Goal: Information Seeking & Learning: Check status

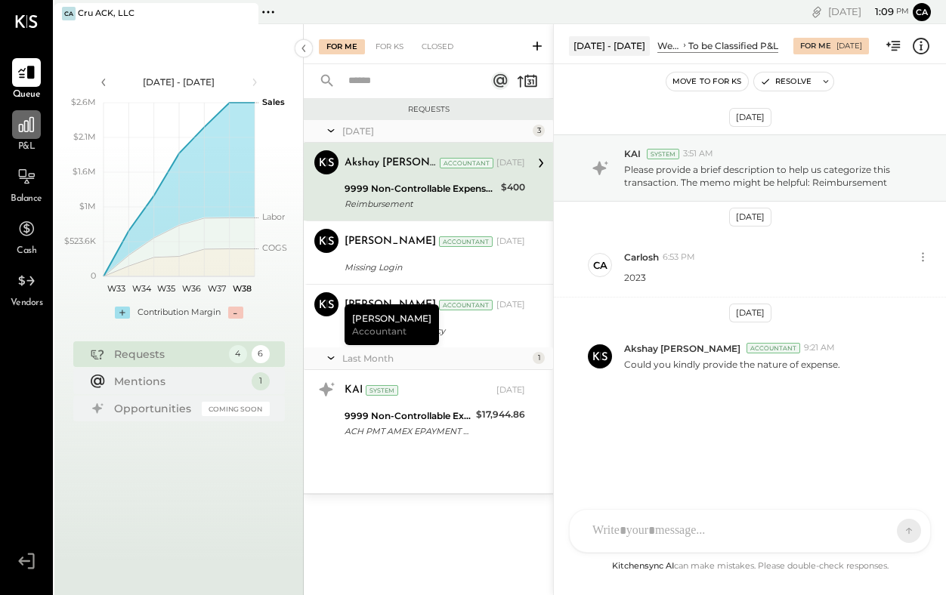
click at [27, 131] on icon at bounding box center [26, 124] width 15 height 15
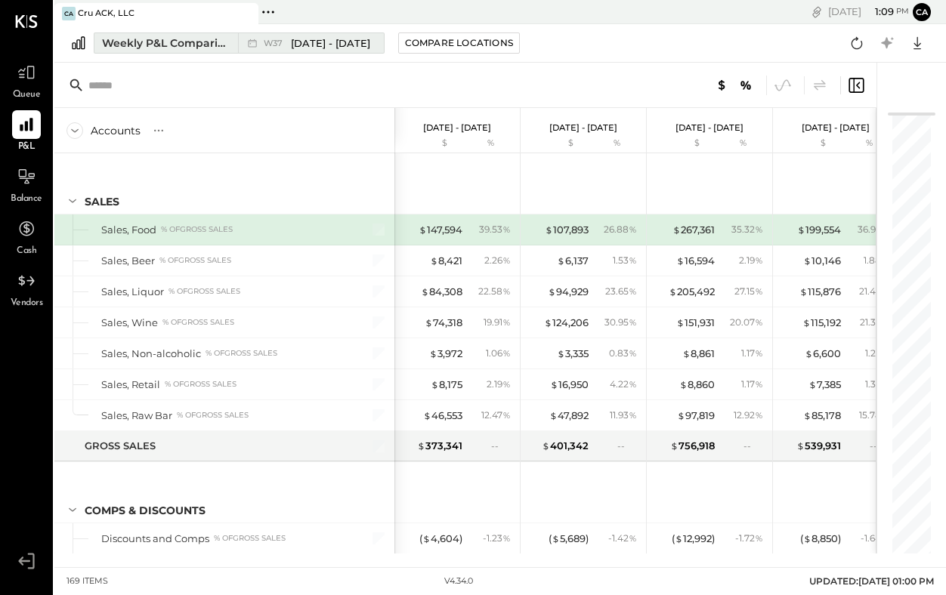
click at [213, 44] on div "Weekly P&L Comparison" at bounding box center [165, 42] width 127 height 15
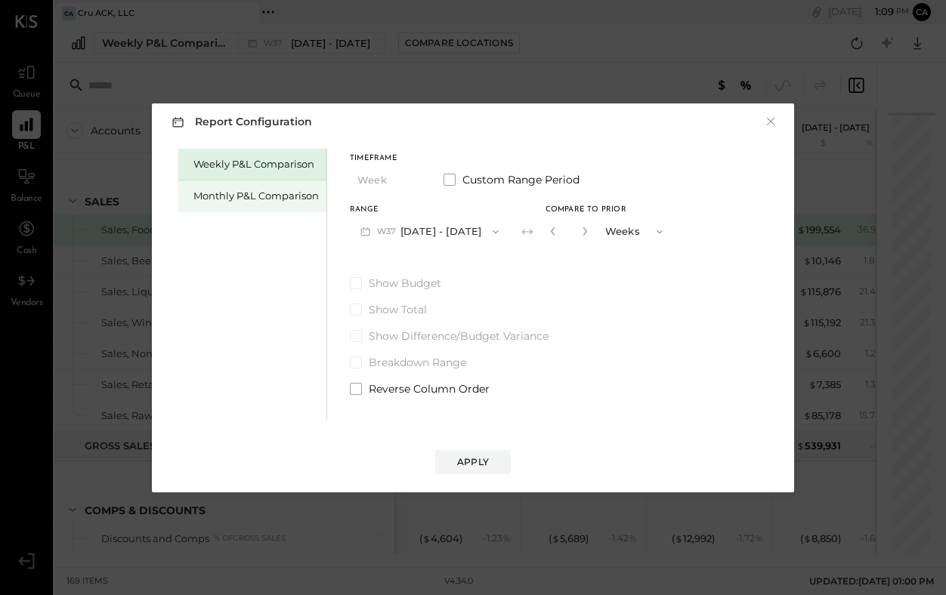
click at [282, 193] on div "Monthly P&L Comparison" at bounding box center [255, 196] width 125 height 14
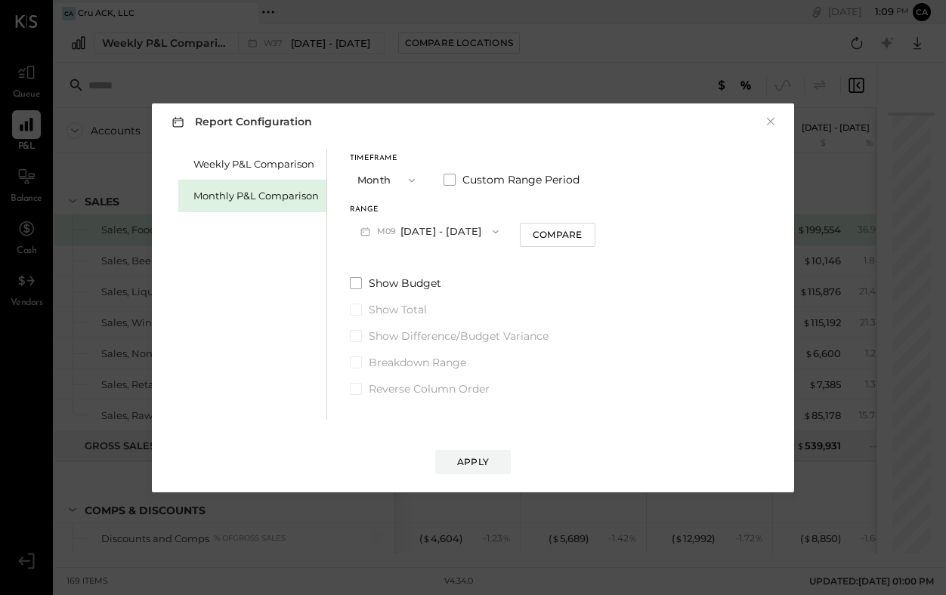
click at [482, 227] on span "button" at bounding box center [492, 232] width 20 height 12
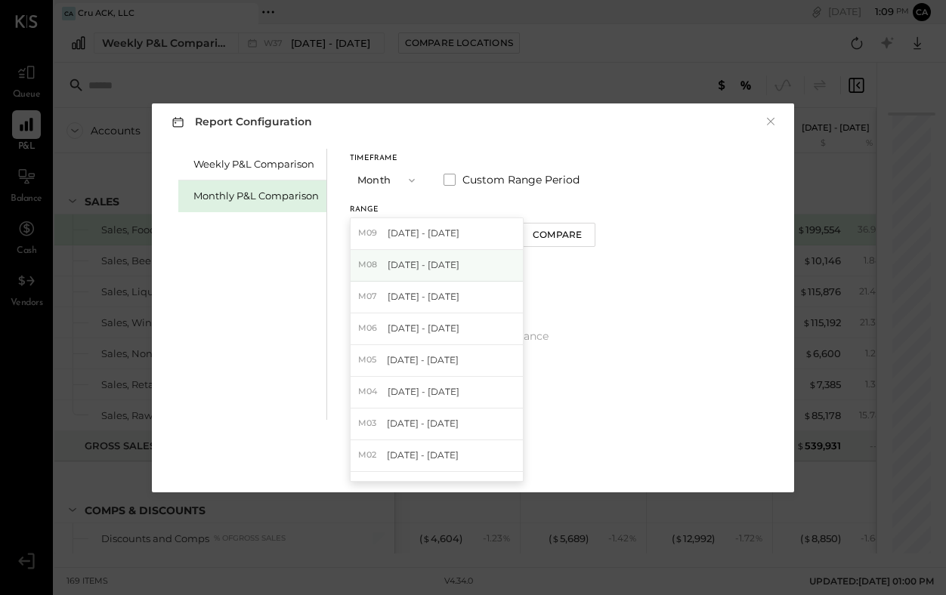
click at [443, 270] on span "[DATE] - [DATE]" at bounding box center [423, 264] width 72 height 13
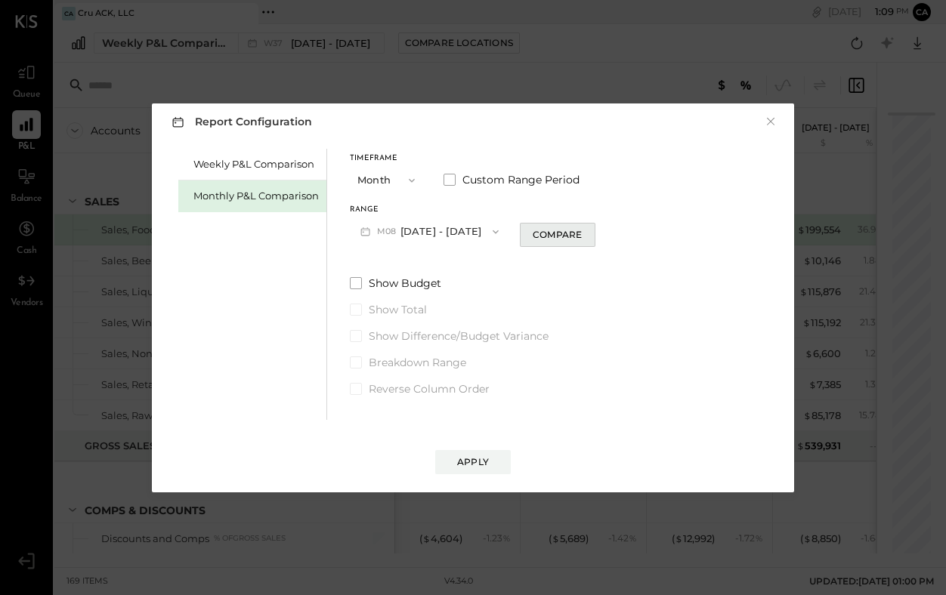
click at [555, 238] on div "Compare" at bounding box center [556, 234] width 49 height 13
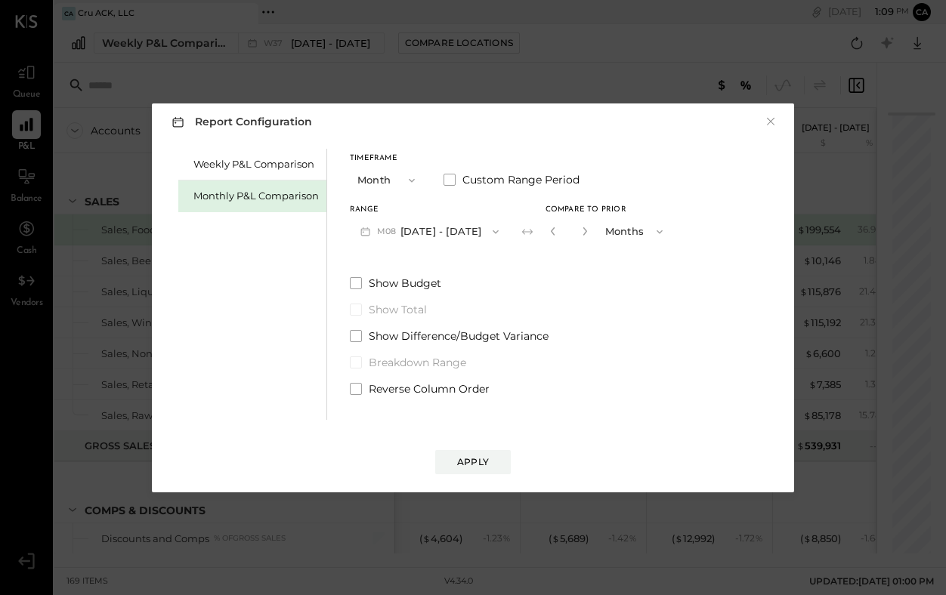
click at [653, 227] on icon "button" at bounding box center [659, 232] width 12 height 12
click at [620, 261] on span "Years" at bounding box center [622, 258] width 25 height 10
click at [471, 457] on div "Apply" at bounding box center [473, 461] width 32 height 13
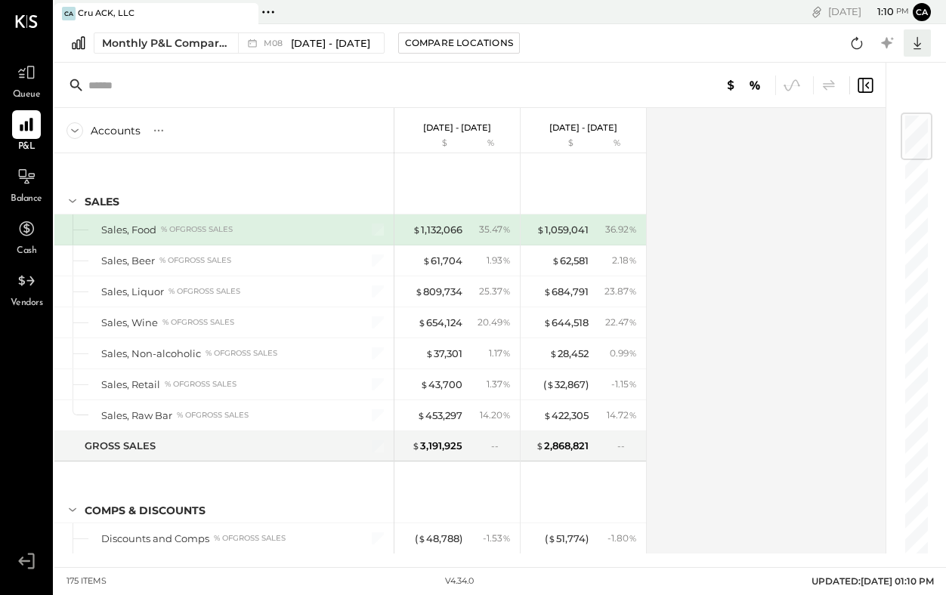
click at [919, 42] on icon at bounding box center [917, 43] width 8 height 13
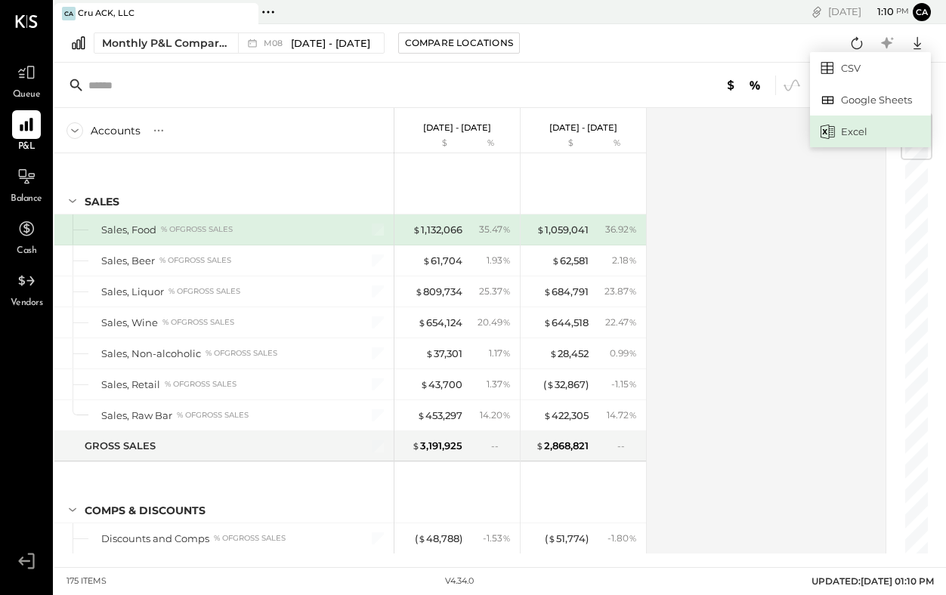
click at [831, 127] on icon at bounding box center [827, 132] width 14 height 14
